Goal: Navigation & Orientation: Find specific page/section

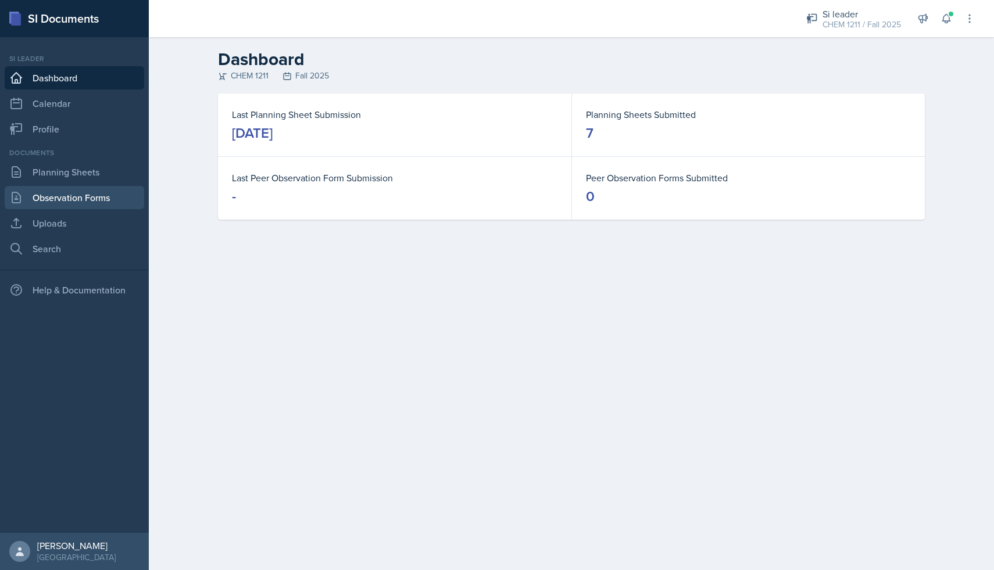
click at [59, 186] on link "Observation Forms" at bounding box center [75, 197] width 140 height 23
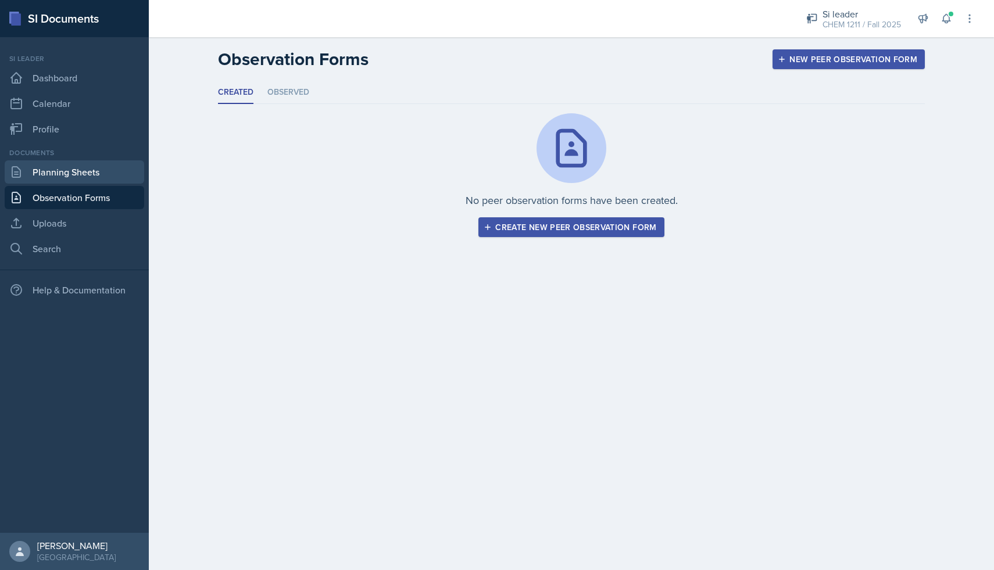
click at [69, 177] on link "Planning Sheets" at bounding box center [75, 171] width 140 height 23
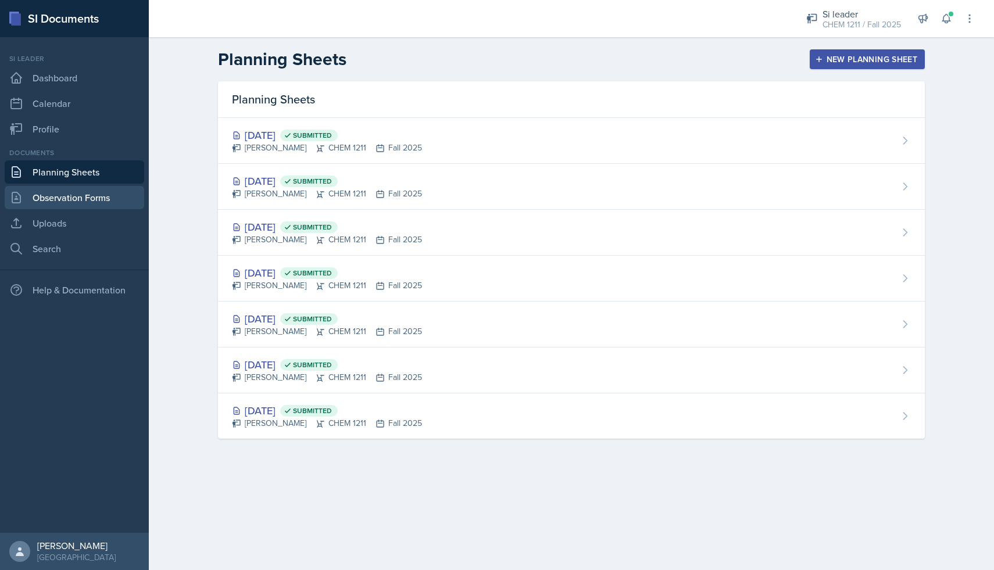
click at [102, 204] on link "Observation Forms" at bounding box center [75, 197] width 140 height 23
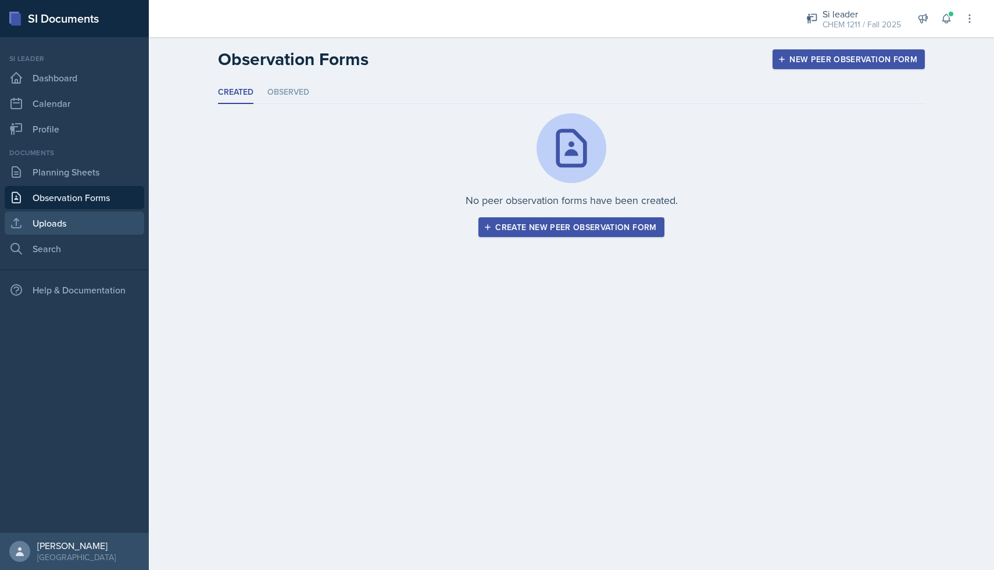
click at [97, 219] on link "Uploads" at bounding box center [75, 223] width 140 height 23
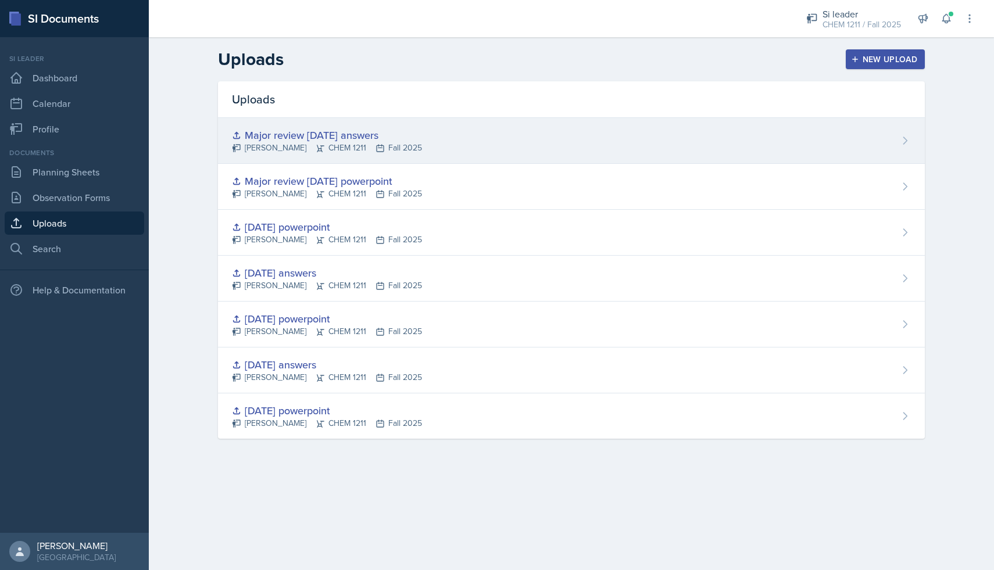
click at [342, 148] on div "[PERSON_NAME] CHEM 1211 Fall 2025" at bounding box center [327, 148] width 190 height 12
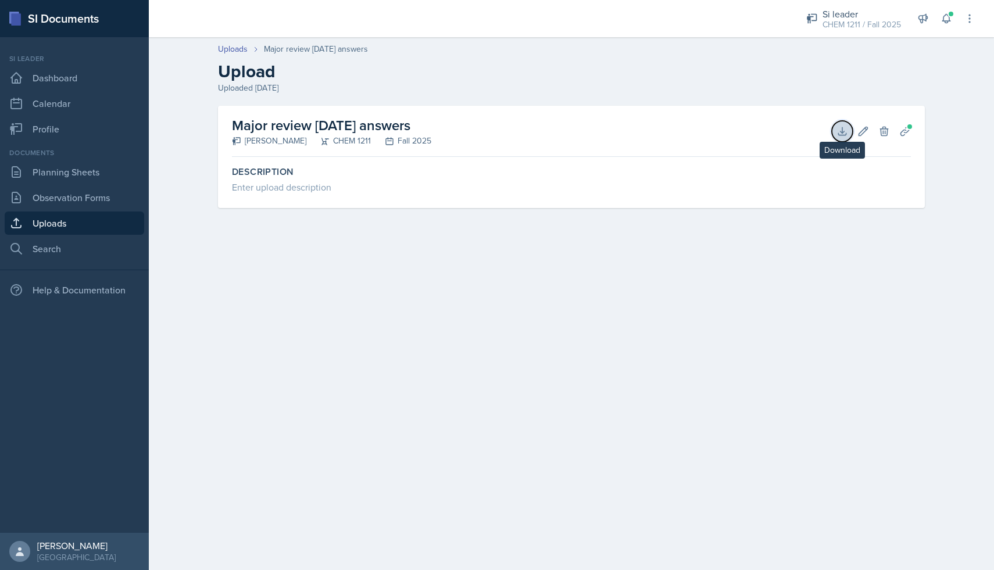
click at [844, 132] on icon at bounding box center [843, 132] width 12 height 12
click at [809, 28] on div "Si leader CHEM 1211 / Fall 2025" at bounding box center [853, 18] width 109 height 31
